Goal: Use online tool/utility: Utilize a website feature to perform a specific function

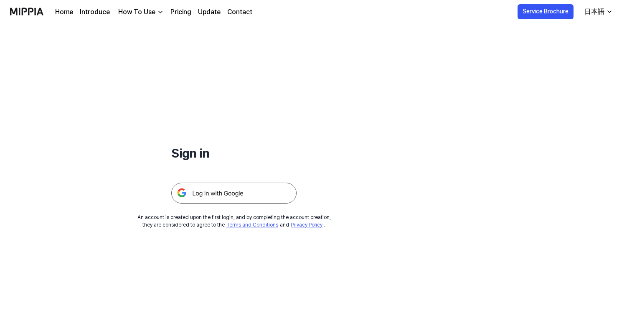
click at [545, 11] on button "Service Brochure" at bounding box center [546, 11] width 56 height 15
drag, startPoint x: 400, startPoint y: 71, endPoint x: 378, endPoint y: 71, distance: 22.1
click at [397, 71] on div "Sign in An account is created upon the first login, and by completing the accou…" at bounding box center [234, 125] width 468 height 205
click at [244, 188] on img at bounding box center [233, 193] width 125 height 21
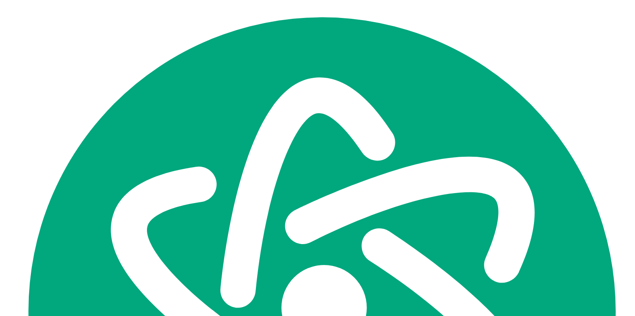
scroll to position [1765, 0]
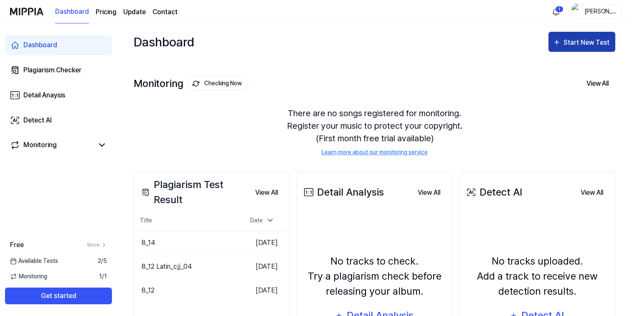
scroll to position [1765, 0]
drag, startPoint x: 577, startPoint y: 43, endPoint x: 571, endPoint y: 43, distance: 6.7
click at [576, 43] on div "Start New Test" at bounding box center [587, 42] width 48 height 11
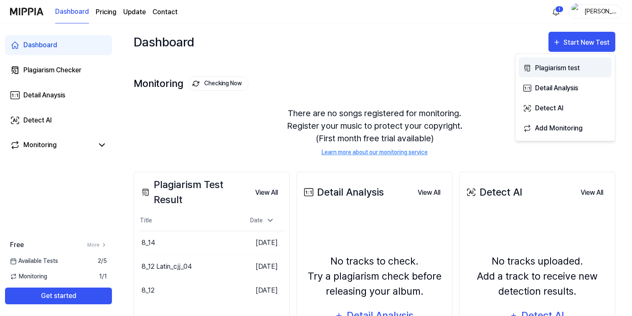
click at [558, 71] on div "Plagiarism test" at bounding box center [571, 68] width 73 height 11
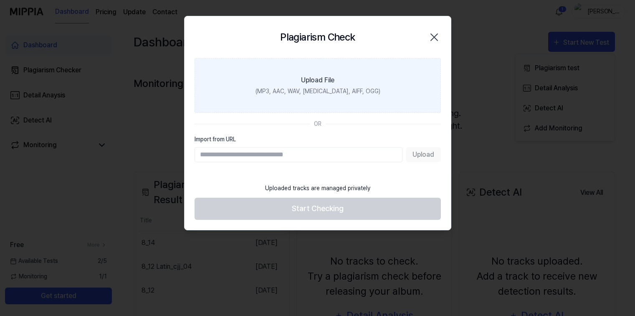
click at [311, 86] on label "Upload File (MP3, AAC, WAV, FLAC, AIFF, OGG)" at bounding box center [318, 85] width 246 height 55
click at [0, 0] on input "Upload File (MP3, AAC, WAV, FLAC, AIFF, OGG)" at bounding box center [0, 0] width 0 height 0
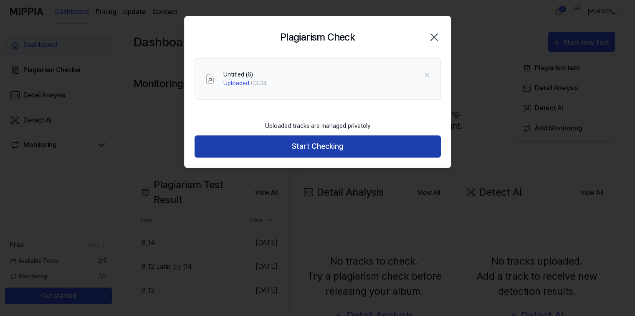
click at [330, 152] on button "Start Checking" at bounding box center [318, 146] width 246 height 22
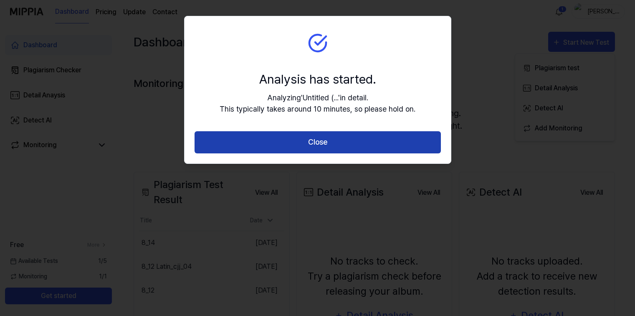
click at [322, 138] on button "Close" at bounding box center [318, 142] width 246 height 22
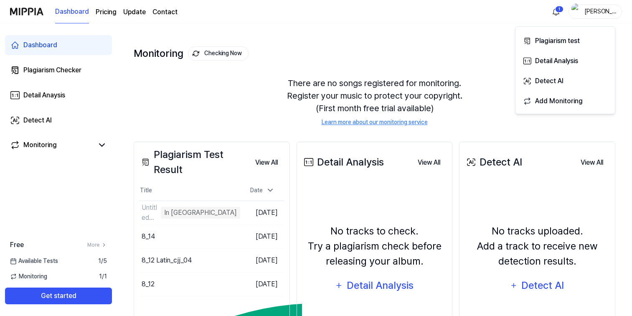
scroll to position [31, 0]
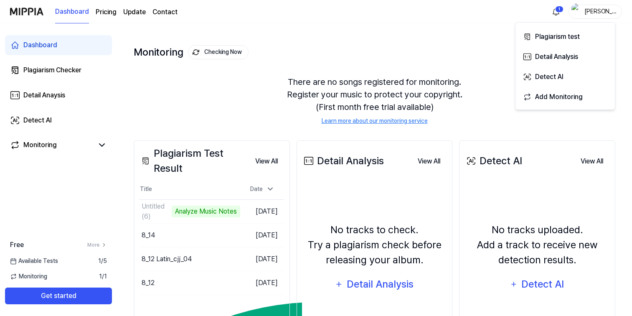
click at [338, 40] on div "Monitoring Checking Now View All Monitoring There are no songs registered for m…" at bounding box center [375, 76] width 482 height 95
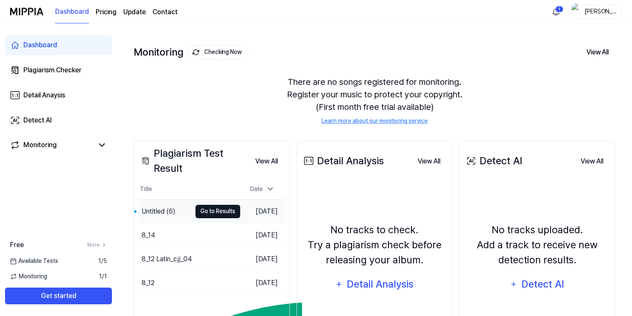
drag, startPoint x: 206, startPoint y: 211, endPoint x: 210, endPoint y: 214, distance: 5.6
click at [205, 211] on button "Go to Results" at bounding box center [217, 211] width 45 height 13
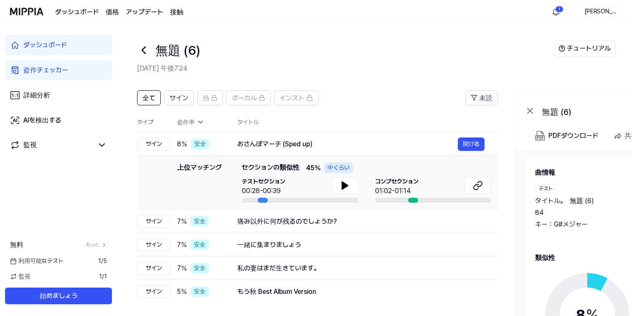
click at [360, 53] on div "無題 (6)" at bounding box center [345, 50] width 417 height 20
click at [343, 184] on icon at bounding box center [345, 186] width 6 height 8
click at [343, 184] on icon at bounding box center [344, 185] width 2 height 7
click at [49, 69] on font "盗作チェッカー" at bounding box center [45, 70] width 45 height 8
